Goal: Information Seeking & Learning: Learn about a topic

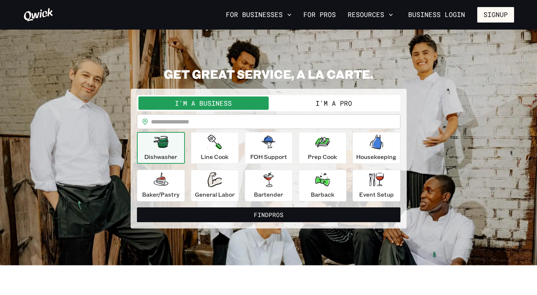
click at [334, 105] on button "I'm a Pro" at bounding box center [334, 102] width 130 height 13
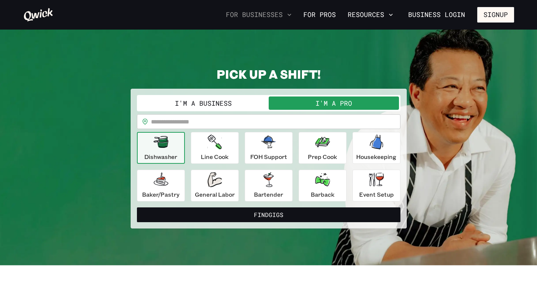
click at [277, 16] on button "For Businesses" at bounding box center [259, 14] width 72 height 13
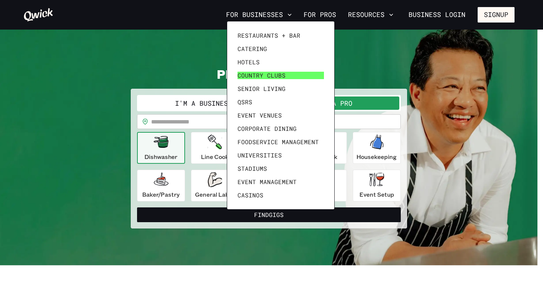
click at [260, 74] on span "Country Clubs" at bounding box center [261, 75] width 48 height 7
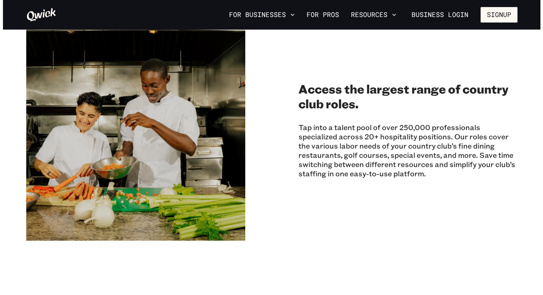
scroll to position [762, 0]
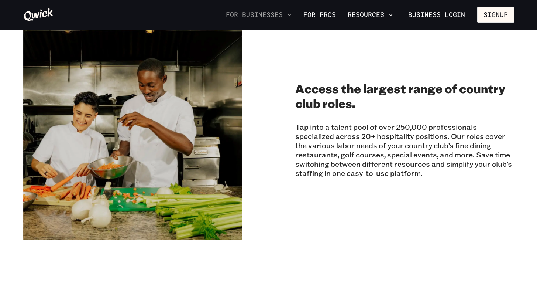
click at [267, 12] on button "For Businesses" at bounding box center [259, 14] width 72 height 13
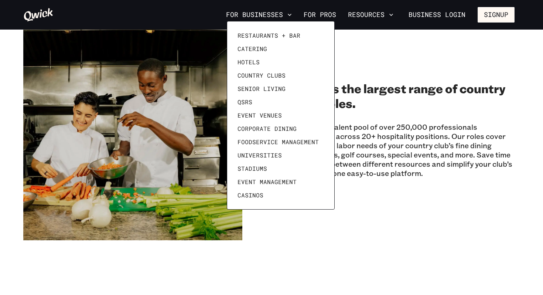
click at [358, 17] on div at bounding box center [271, 147] width 543 height 295
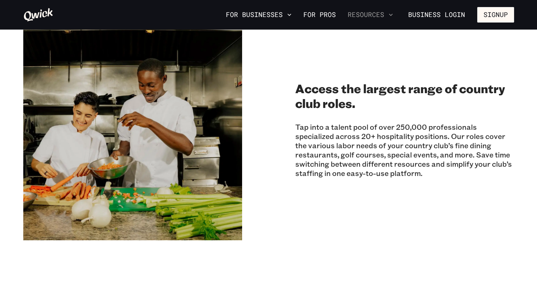
click at [379, 16] on button "Resources" at bounding box center [370, 14] width 51 height 13
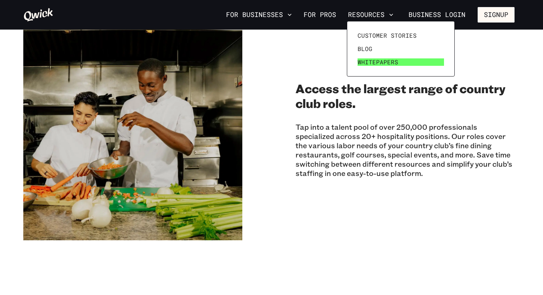
click at [382, 66] on span "Whitepapers" at bounding box center [377, 61] width 41 height 7
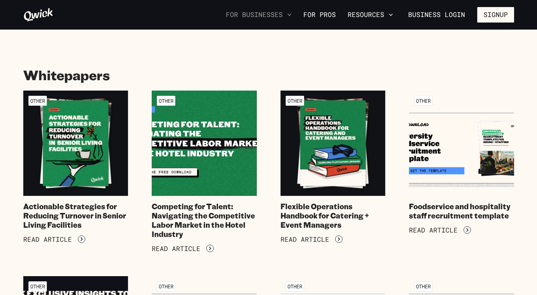
click at [287, 16] on button "For Businesses" at bounding box center [259, 14] width 72 height 13
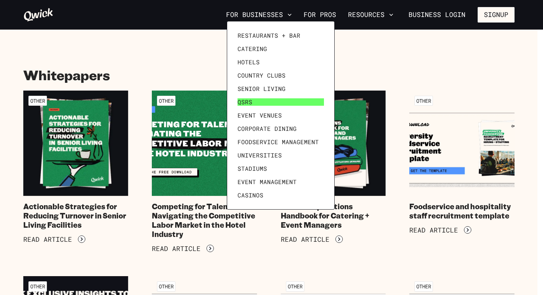
click at [244, 99] on span "QSRs" at bounding box center [244, 101] width 15 height 7
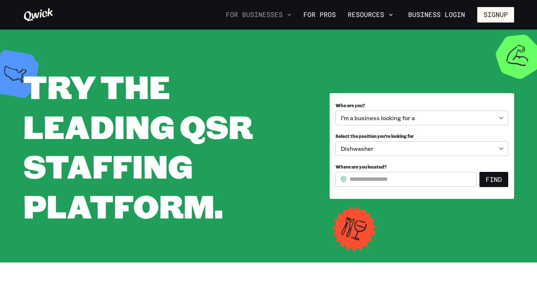
click at [275, 14] on button "For Businesses" at bounding box center [259, 14] width 72 height 13
